Goal: Information Seeking & Learning: Learn about a topic

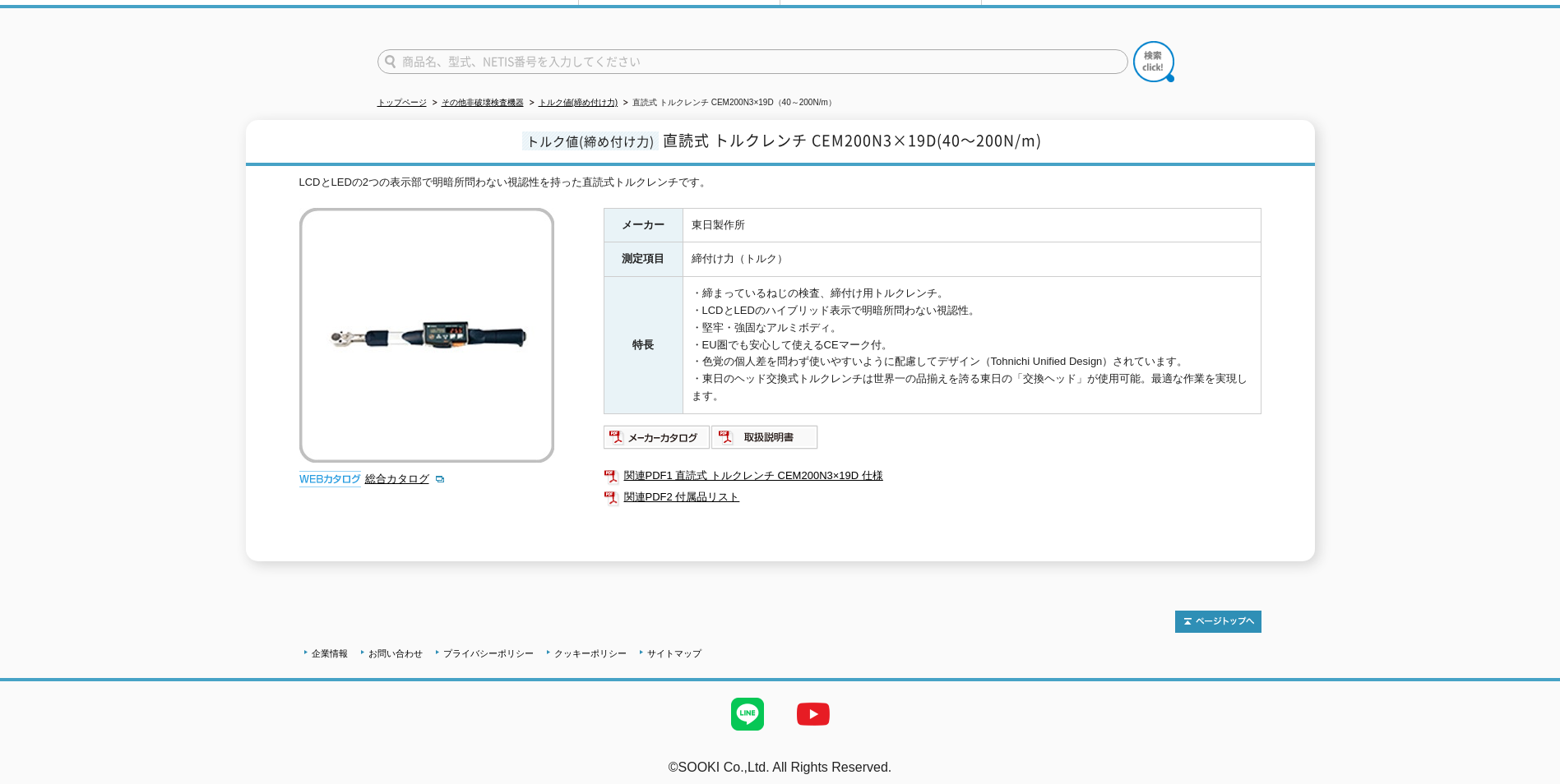
scroll to position [99, 0]
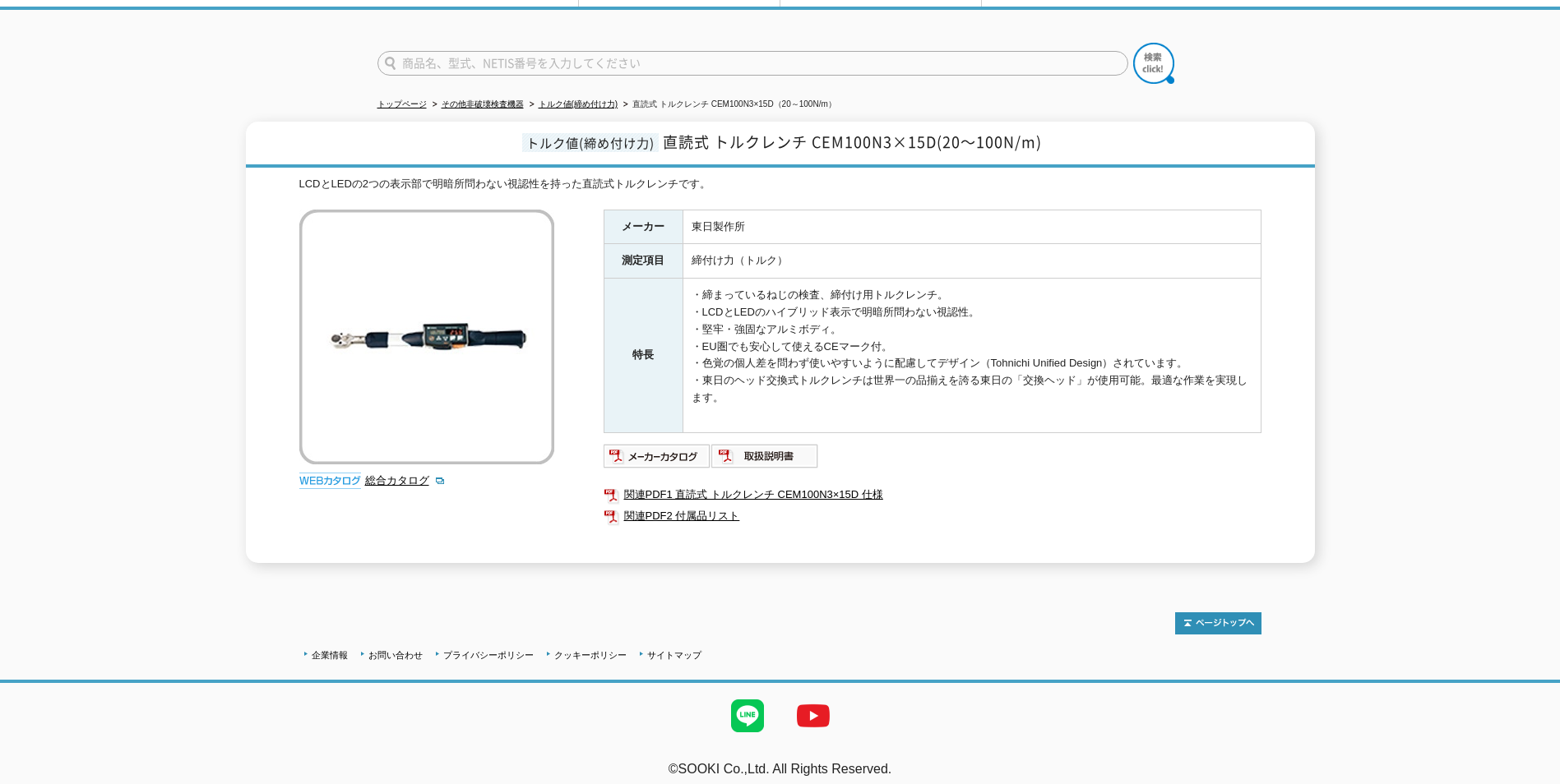
scroll to position [99, 0]
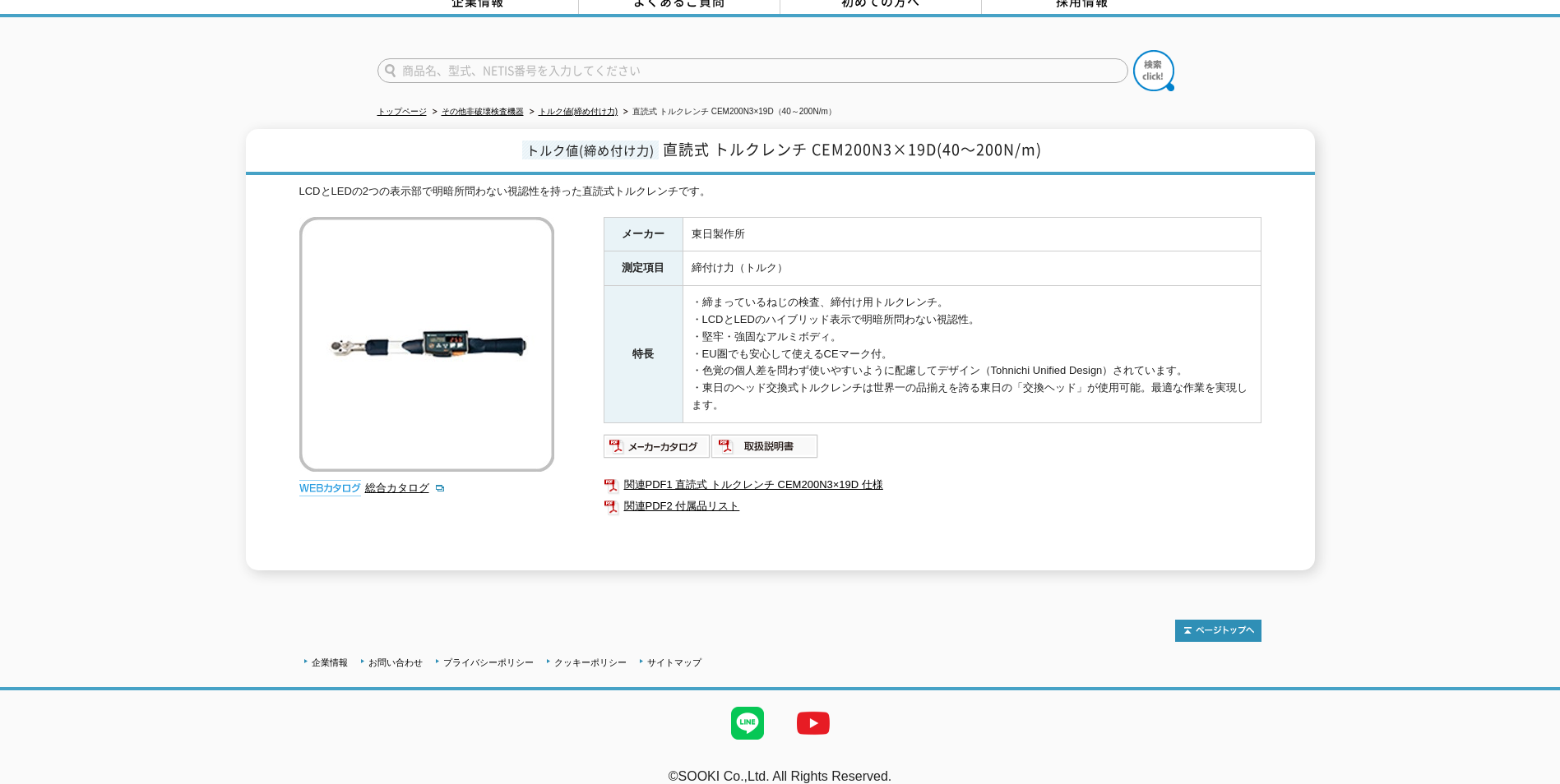
scroll to position [99, 0]
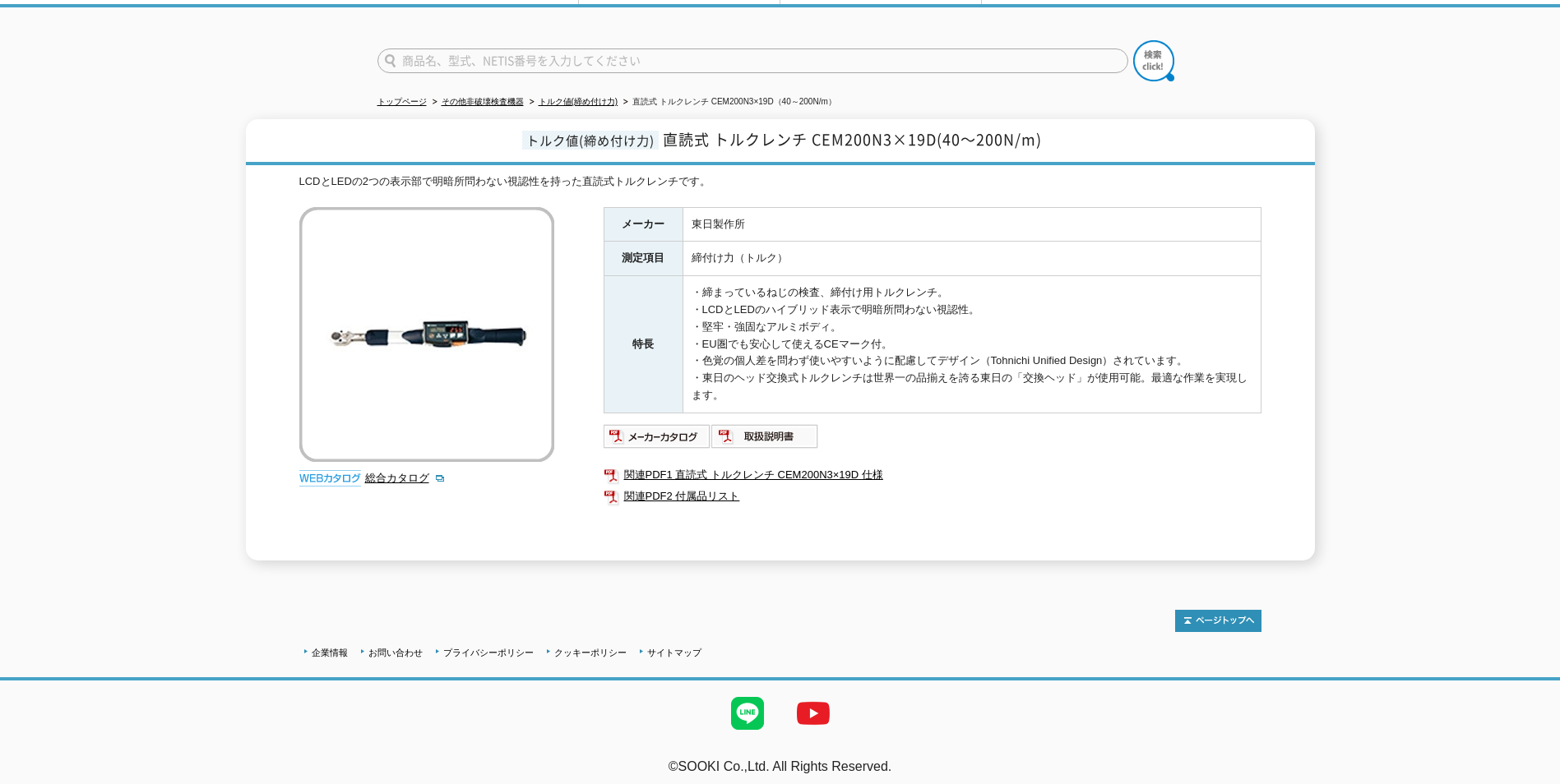
click at [338, 470] on img at bounding box center [329, 478] width 62 height 17
click at [390, 472] on link "総合カタログ" at bounding box center [405, 478] width 80 height 13
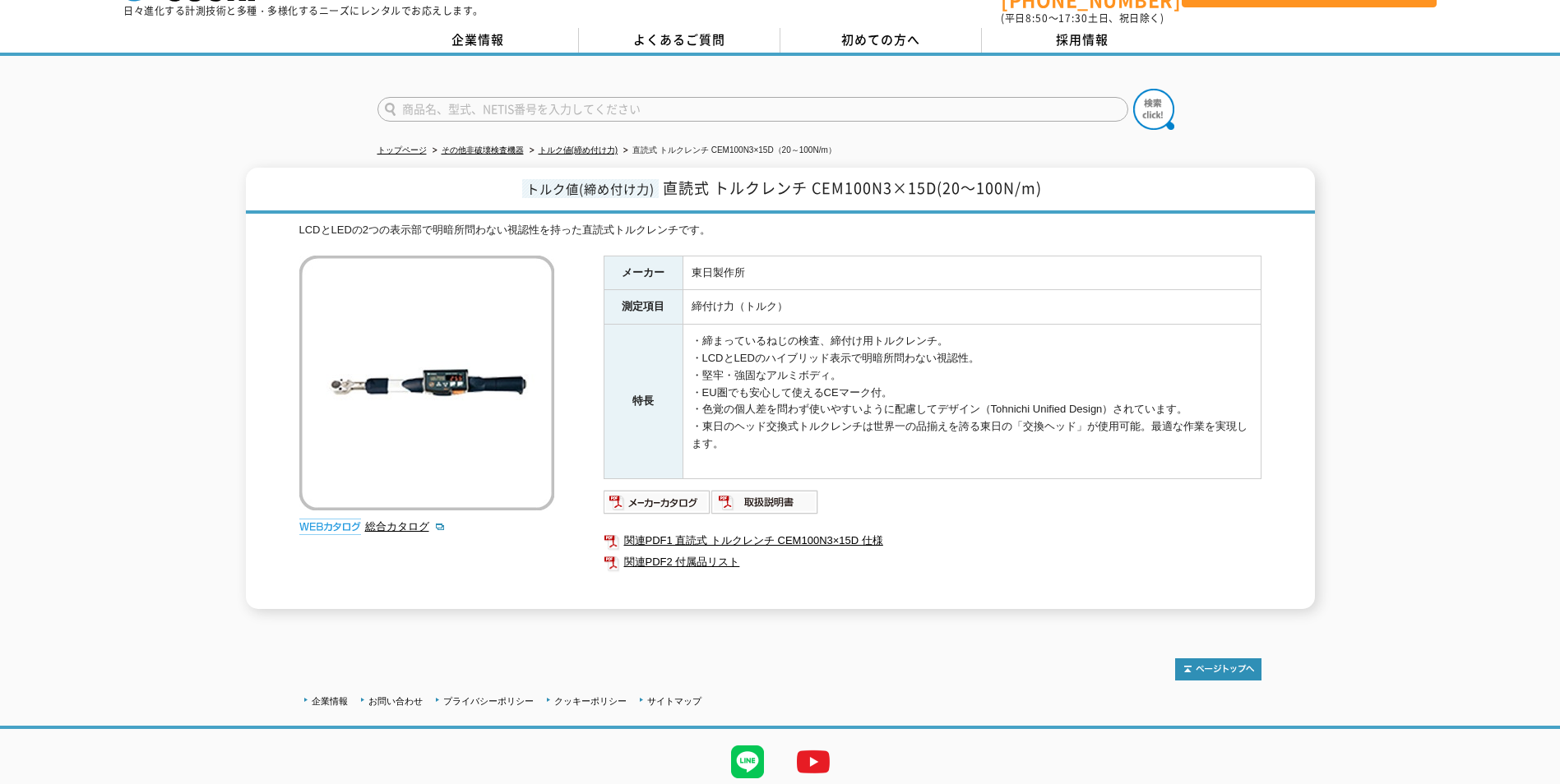
scroll to position [99, 0]
